Goal: Task Accomplishment & Management: Complete application form

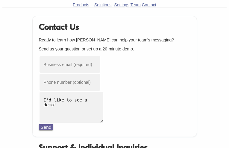
type input "[EMAIL_ADDRESS][DOMAIN_NAME]"
type input "3031145567"
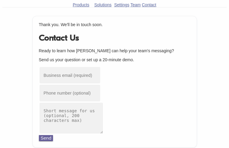
type input "[EMAIL_ADDRESS][DOMAIN_NAME]"
type input "5376357894"
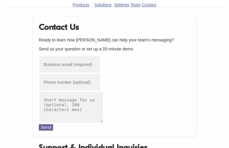
type input "[EMAIL_ADDRESS][DOMAIN_NAME]"
type input "3424707986"
